Goal: Book appointment/travel/reservation

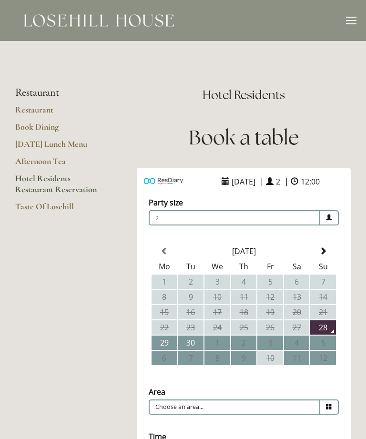
click at [347, 22] on div at bounding box center [351, 22] width 10 height 10
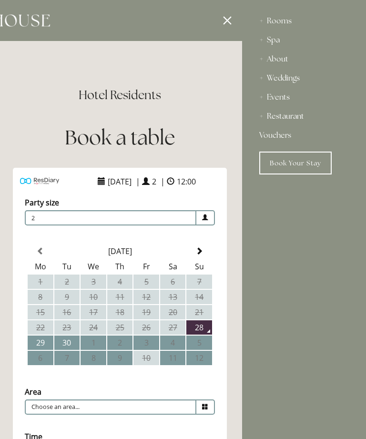
click at [262, 118] on div "Restaurant" at bounding box center [304, 116] width 90 height 19
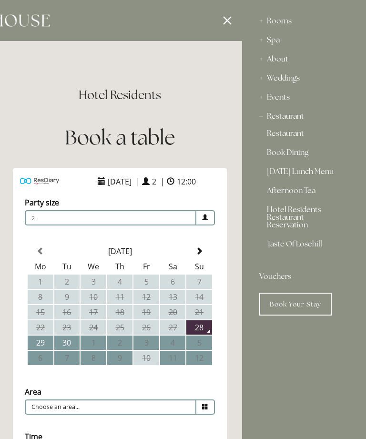
click at [295, 220] on link "Hotel Residents Restaurant Reservation" at bounding box center [304, 219] width 74 height 27
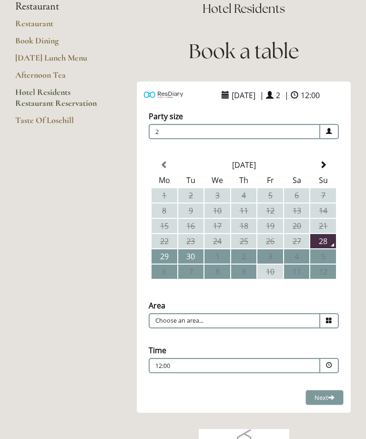
scroll to position [30, 0]
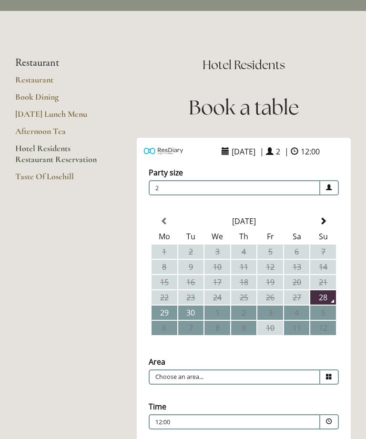
click at [45, 176] on link "Taste Of Losehill" at bounding box center [60, 179] width 91 height 17
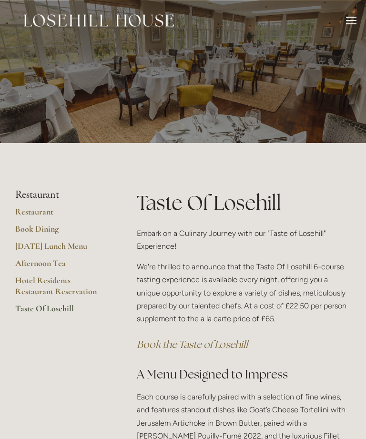
click at [34, 214] on link "Restaurant" at bounding box center [60, 214] width 91 height 17
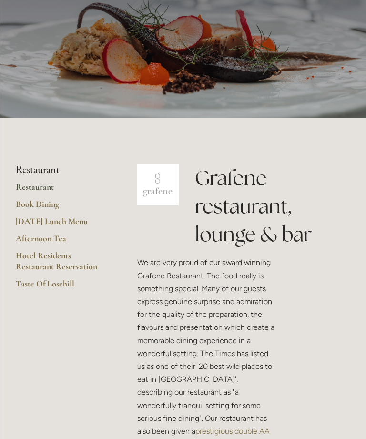
scroll to position [81, 0]
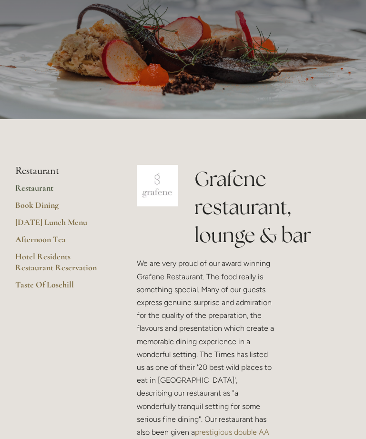
click at [46, 286] on link "Taste Of Losehill" at bounding box center [60, 287] width 91 height 17
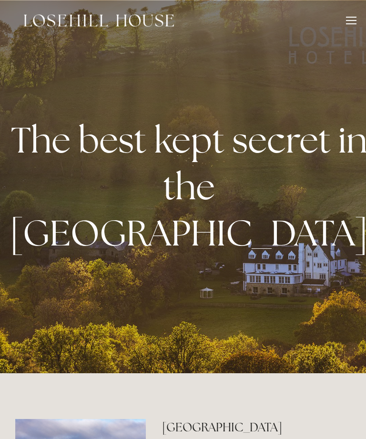
click at [352, 20] on div at bounding box center [351, 22] width 10 height 10
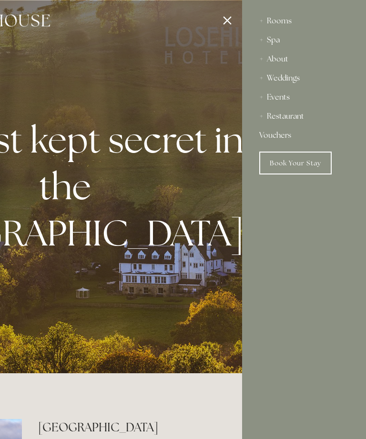
click at [293, 166] on link "Book Your Stay" at bounding box center [295, 163] width 72 height 23
